Goal: Navigation & Orientation: Go to known website

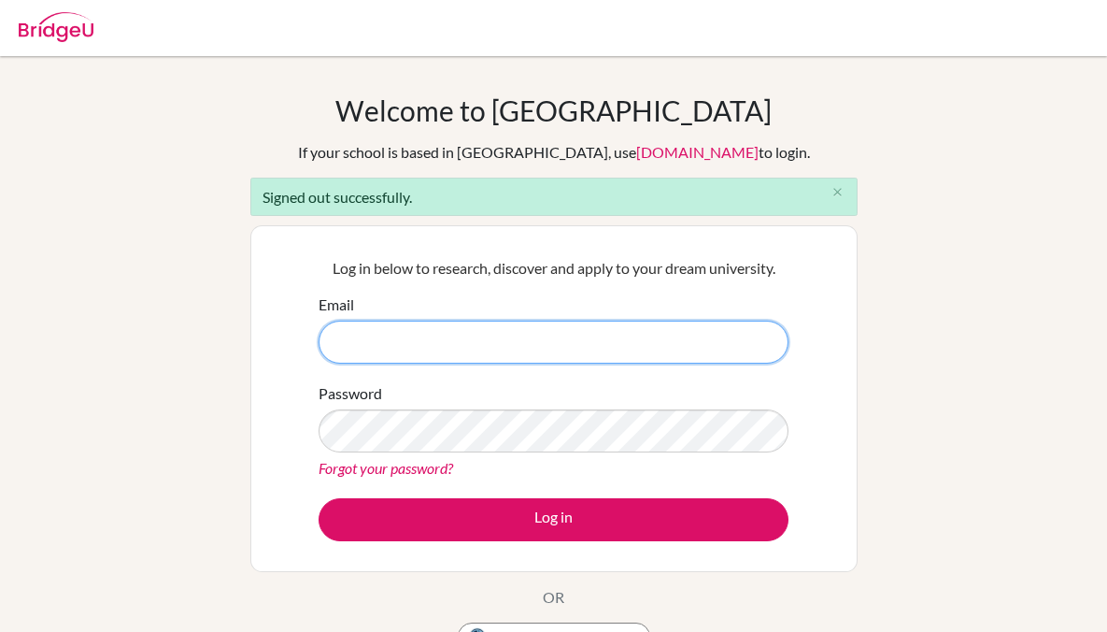
type input "srishti.agasimani@candorschool.net"
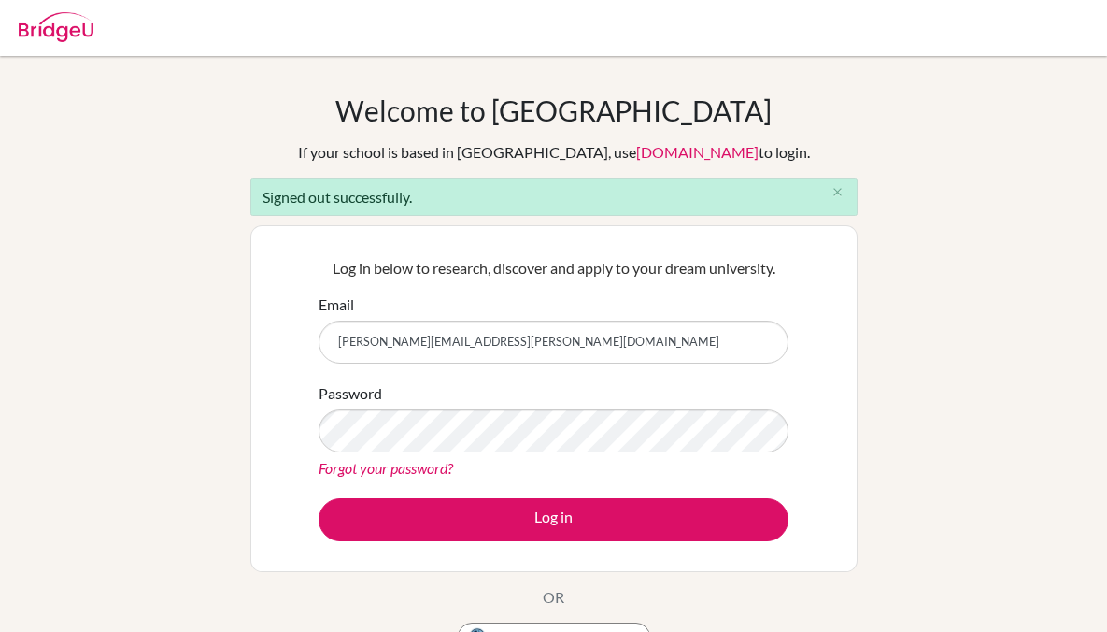
click at [805, 359] on div "Log in below to research, discover and apply to your dream university. Email sr…" at bounding box center [553, 398] width 607 height 347
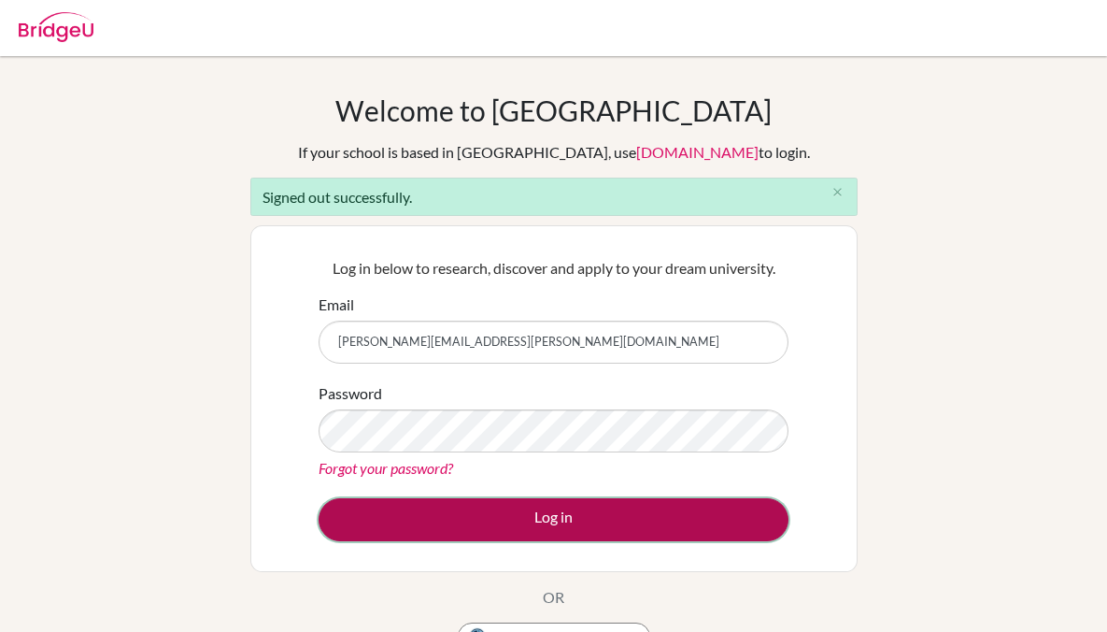
click at [635, 509] on button "Log in" at bounding box center [554, 519] width 470 height 43
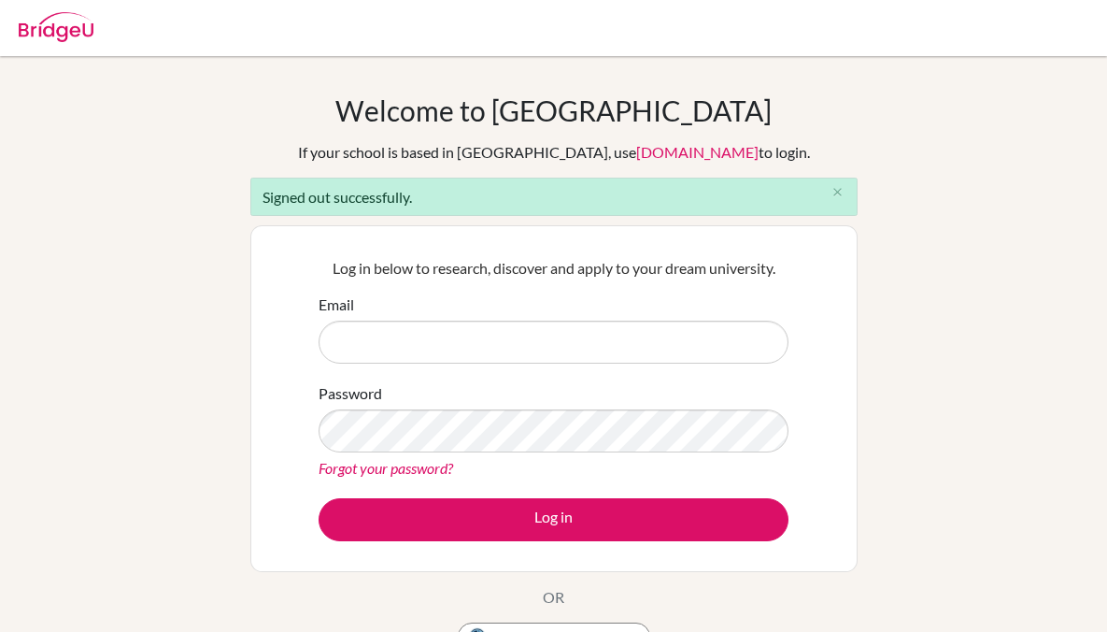
type input "srishti.agasimani@candorschool.net"
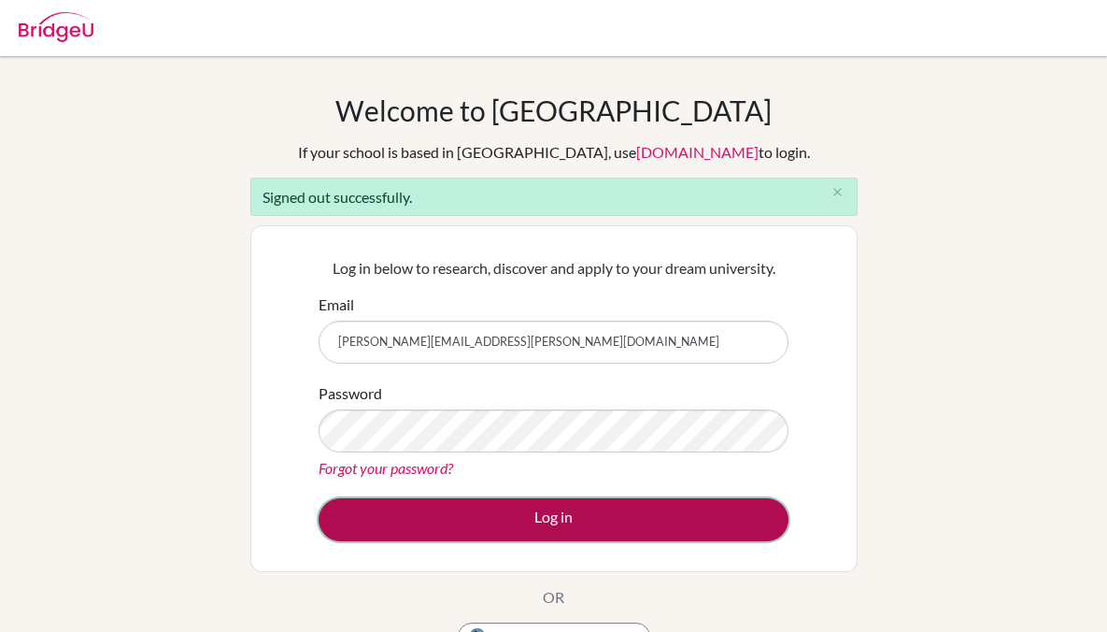
click at [517, 517] on button "Log in" at bounding box center [554, 519] width 470 height 43
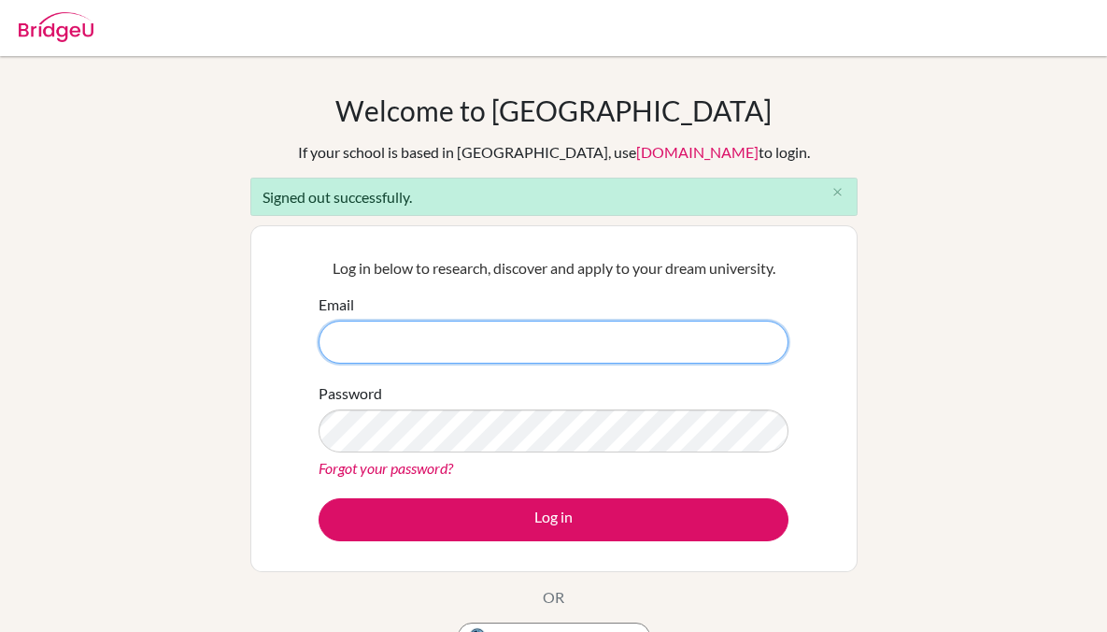
scroll to position [107, 0]
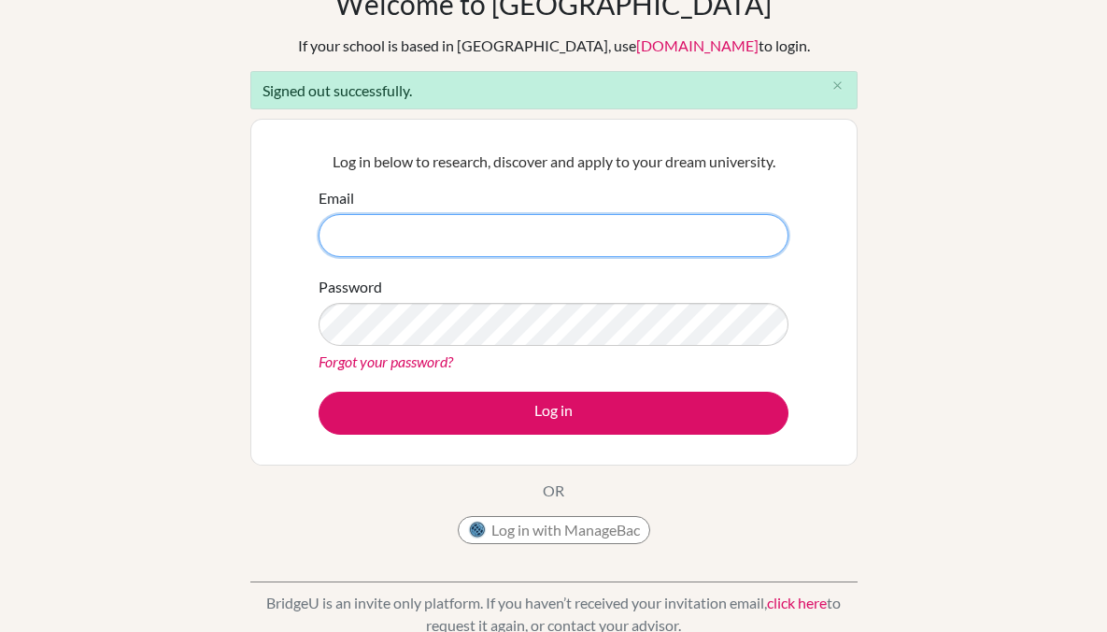
click at [505, 245] on input "Email" at bounding box center [554, 235] width 470 height 43
type input "srishti.agasimani@candorschool.net"
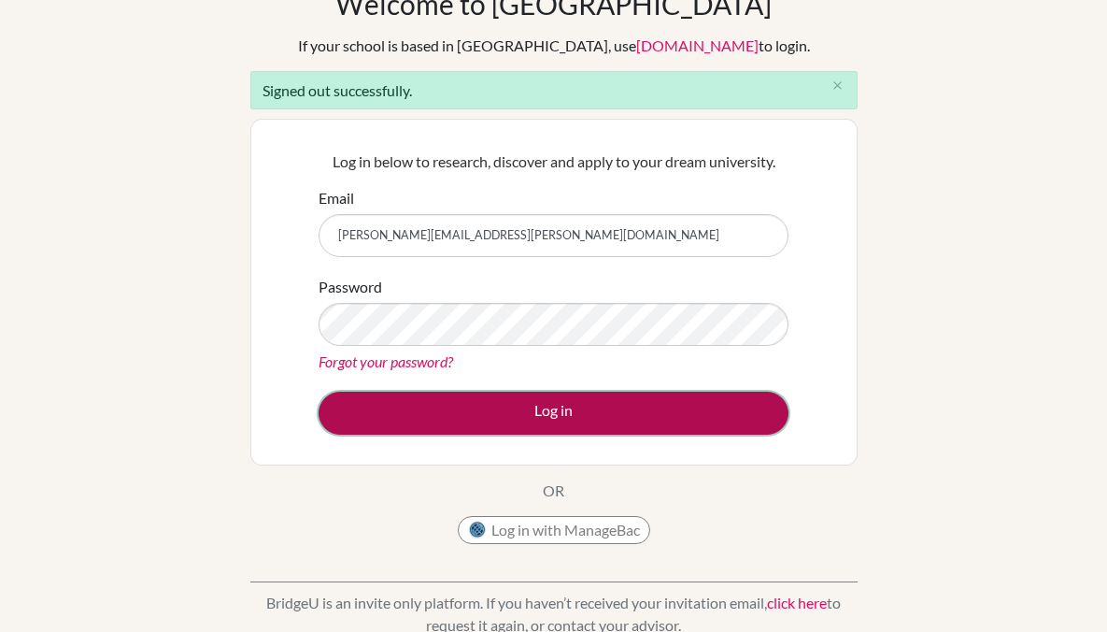
click at [476, 405] on button "Log in" at bounding box center [554, 413] width 470 height 43
